Goal: Find specific page/section: Find specific page/section

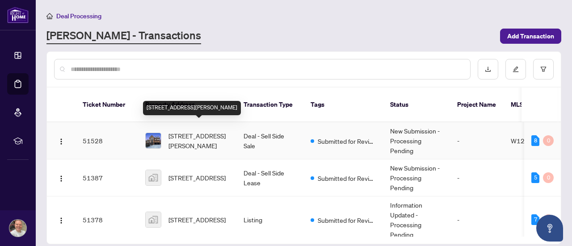
click at [200, 131] on span "[STREET_ADDRESS][PERSON_NAME]" at bounding box center [198, 141] width 61 height 20
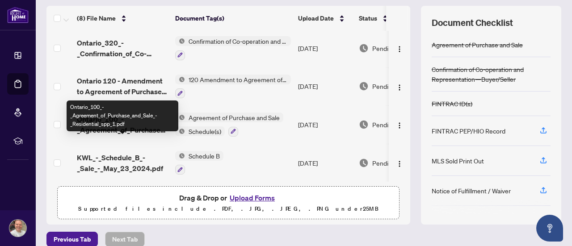
scroll to position [127, 0]
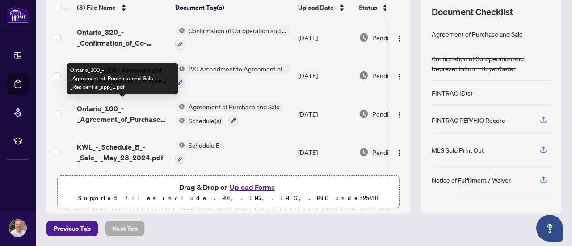
click at [99, 117] on span "Ontario_100_-_Agreement_of_Purchase_and_Sale_-_Residential_spp_1.pdf" at bounding box center [122, 113] width 91 height 21
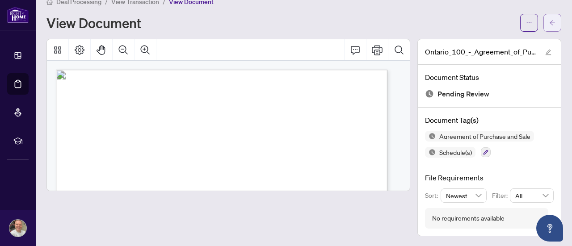
click at [550, 22] on button "button" at bounding box center [552, 23] width 18 height 18
